Goal: Transaction & Acquisition: Purchase product/service

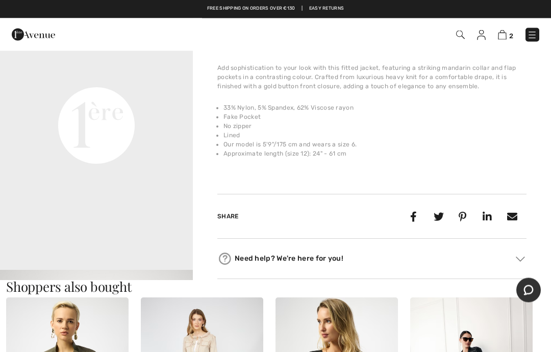
scroll to position [645, 0]
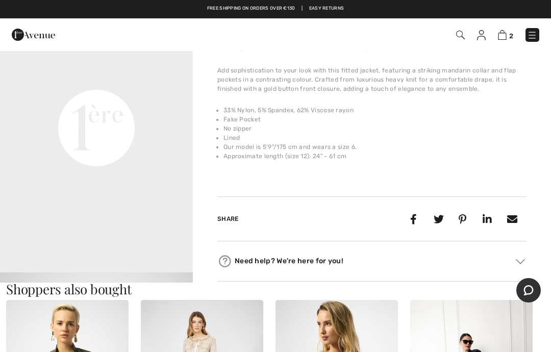
click at [506, 37] on img at bounding box center [502, 35] width 9 height 10
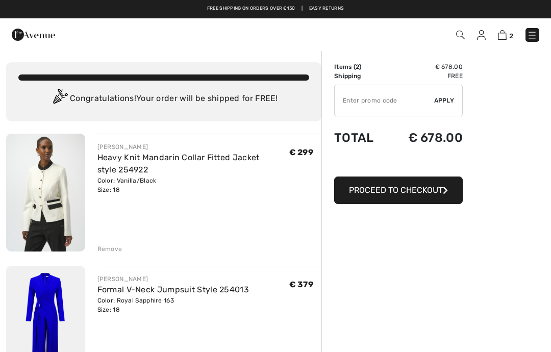
click at [437, 194] on span "Proceed to Checkout" at bounding box center [396, 190] width 94 height 10
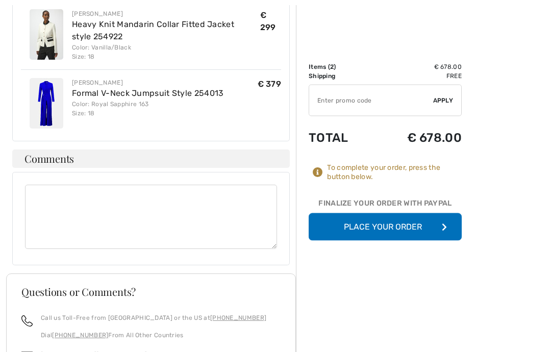
scroll to position [523, 0]
click at [377, 224] on button "Place Your Order" at bounding box center [384, 227] width 153 height 28
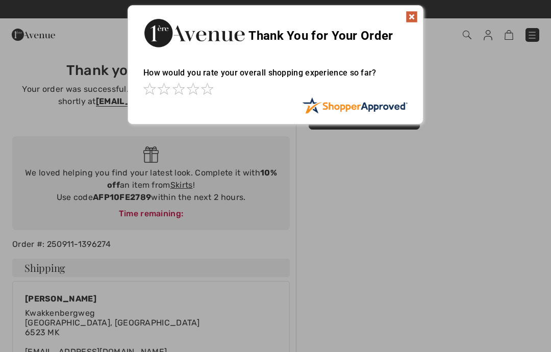
click at [409, 15] on img at bounding box center [411, 17] width 12 height 12
